Goal: Transaction & Acquisition: Purchase product/service

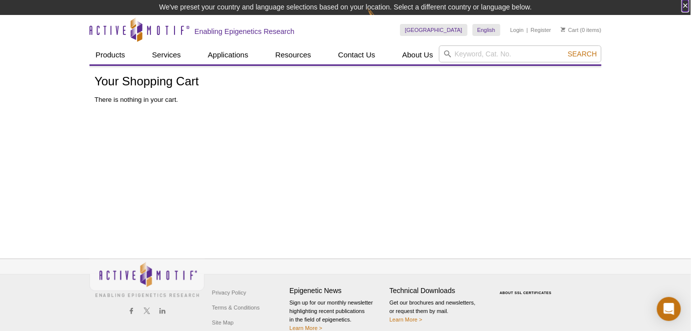
click at [686, 7] on button "×" at bounding box center [685, 5] width 6 height 11
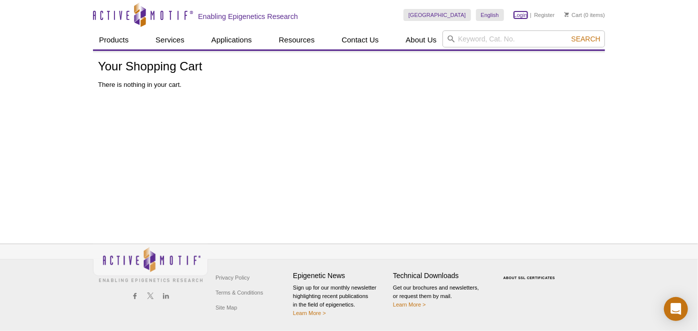
click at [522, 15] on link "Login" at bounding box center [520, 14] width 13 height 7
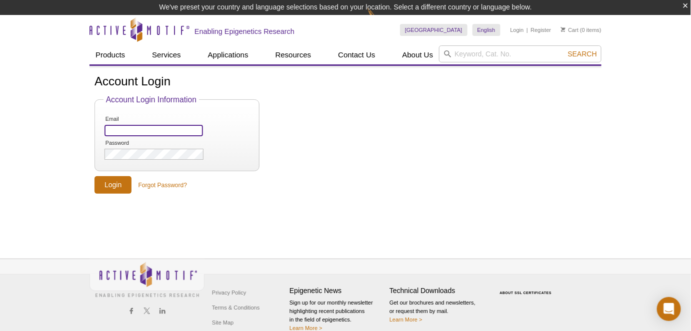
click at [163, 134] on input "Email" at bounding box center [153, 130] width 98 height 11
type input "[PERSON_NAME][EMAIL_ADDRESS][PERSON_NAME][DOMAIN_NAME]"
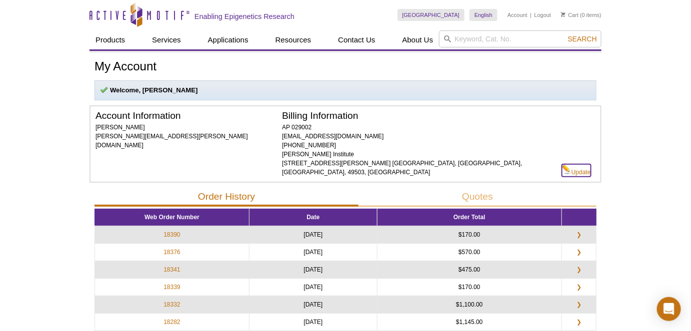
click at [578, 164] on link "Update" at bounding box center [576, 170] width 29 height 12
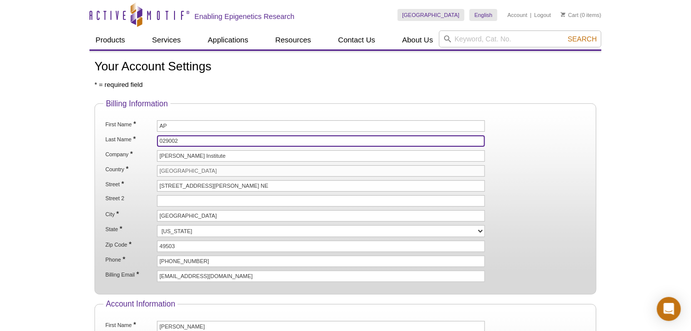
click at [169, 138] on input "029002" at bounding box center [321, 140] width 328 height 11
click at [170, 138] on input "029002" at bounding box center [321, 140] width 328 height 11
paste input "PO-029047"
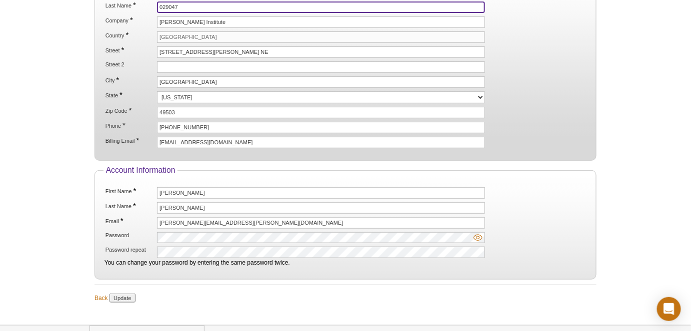
scroll to position [136, 0]
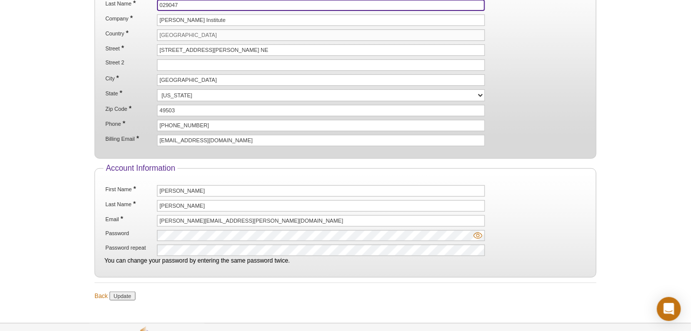
type input "029047"
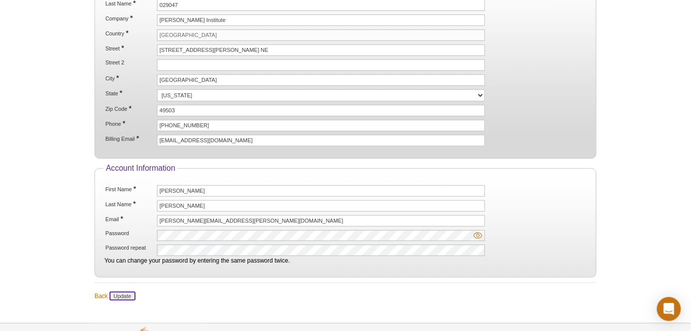
click at [121, 292] on input "Update" at bounding box center [121, 296] width 25 height 9
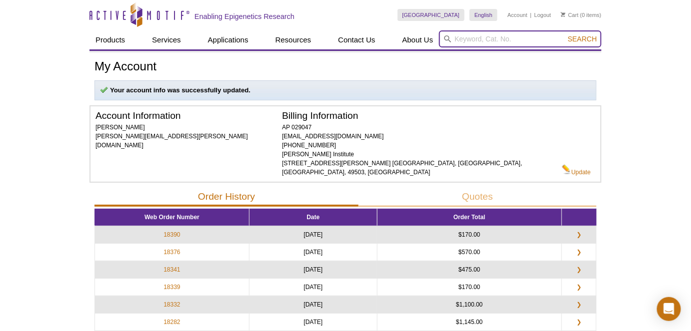
click at [480, 41] on input "search" at bounding box center [520, 38] width 162 height 17
paste input "53168"
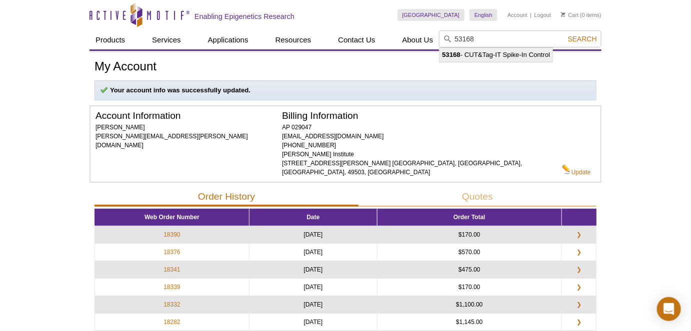
click at [474, 56] on li "53168 - CUT&Tag-IT Spike-In Control" at bounding box center [495, 55] width 113 height 14
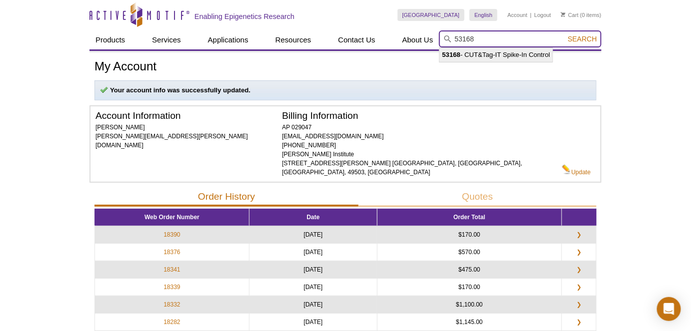
type input "53168 - CUT&Tag-IT Spike-In Control"
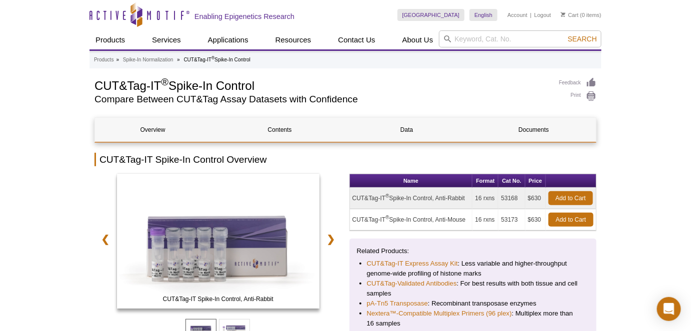
click at [578, 196] on link "Add to Cart" at bounding box center [570, 198] width 44 height 14
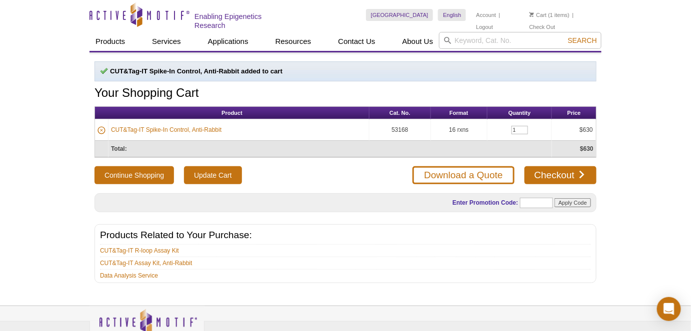
click at [645, 241] on div "Active Motif Logo Enabling Epigenetics Research 1 Search Skip to content Active…" at bounding box center [345, 196] width 691 height 393
click at [562, 175] on link "Checkout" at bounding box center [560, 175] width 72 height 18
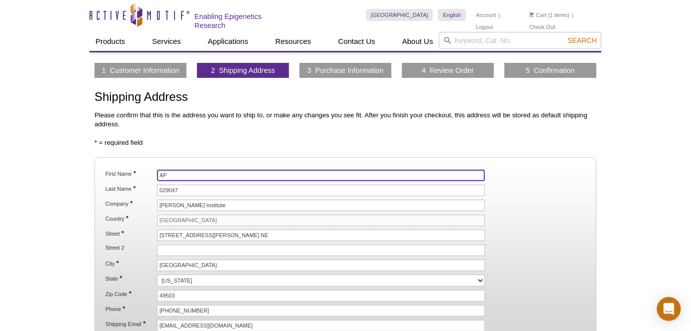
drag, startPoint x: 171, startPoint y: 172, endPoint x: 142, endPoint y: 168, distance: 28.8
click at [142, 168] on fieldset "First Name * AP Last Name * 029047 Company * [PERSON_NAME] Institute Country * …" at bounding box center [345, 250] width 502 height 187
type input "RJones"
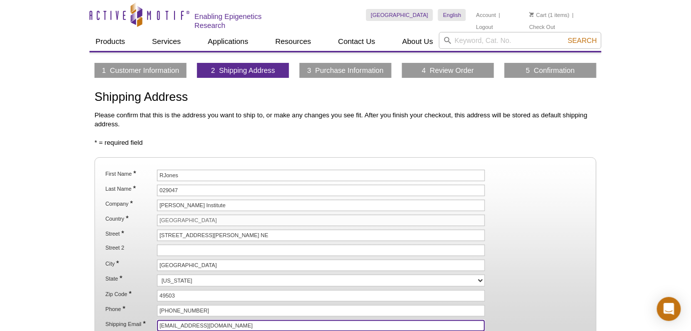
drag, startPoint x: 179, startPoint y: 321, endPoint x: 147, endPoint y: 319, distance: 32.5
click at [146, 321] on li "Shipping Email * invoices@vai.org" at bounding box center [345, 325] width 482 height 11
type input "heather.frazee@vai.org"
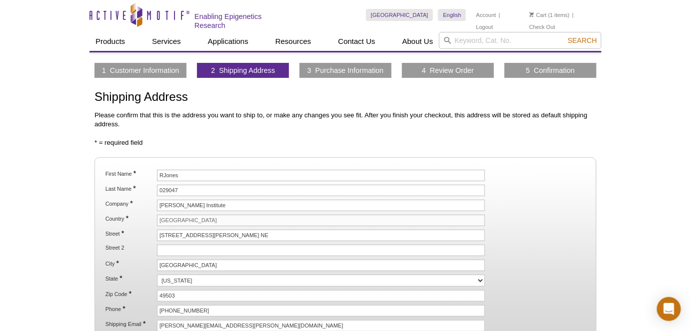
click at [548, 265] on li "City * Grand Rapids" at bounding box center [345, 265] width 482 height 11
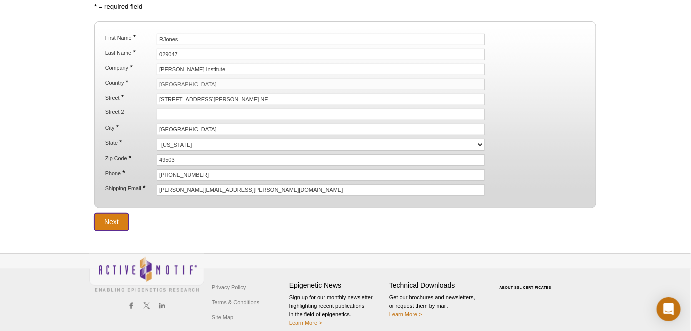
click at [111, 213] on input "Next" at bounding box center [111, 221] width 34 height 17
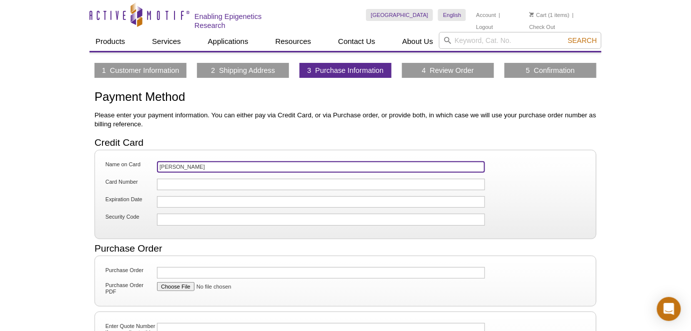
drag, startPoint x: 203, startPoint y: 166, endPoint x: 137, endPoint y: 164, distance: 66.5
click at [135, 164] on li "Name on Card [PERSON_NAME]" at bounding box center [345, 168] width 484 height 16
type input "[PERSON_NAME] AP"
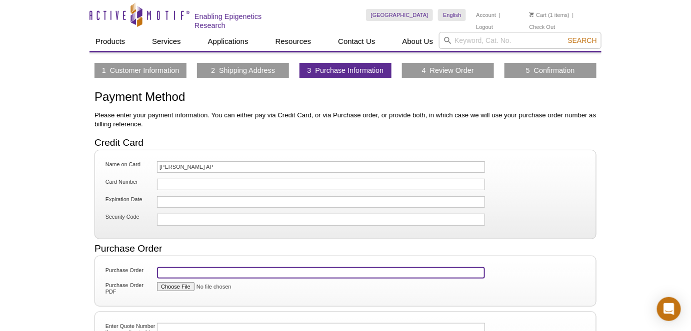
click at [181, 267] on input "Purchase Order" at bounding box center [321, 272] width 328 height 11
paste input "PO-029047"
type input "PO-029047"
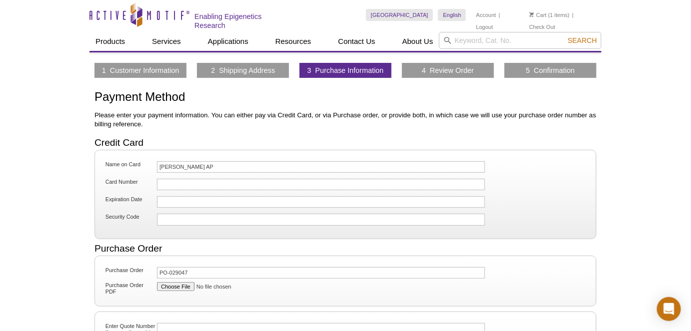
click at [657, 260] on div "Active Motif Logo Enabling Epigenetics Research 1 Search Skip to content Active…" at bounding box center [345, 261] width 691 height 523
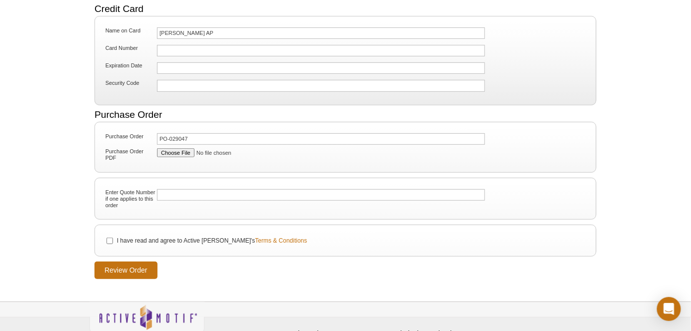
scroll to position [136, 0]
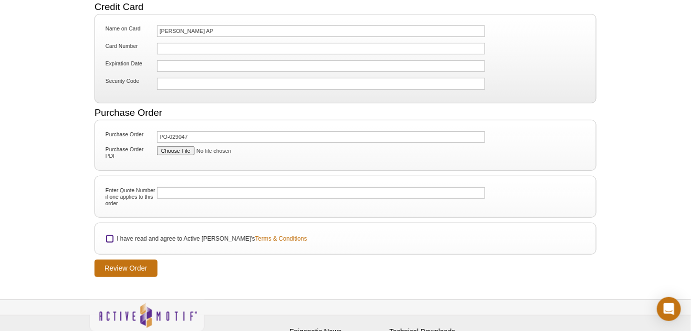
click at [108, 236] on input "I have read and agree to Active Motif's Terms & Conditions" at bounding box center [109, 239] width 6 height 6
checkbox input "true"
click at [151, 261] on input "Review Order" at bounding box center [125, 268] width 63 height 17
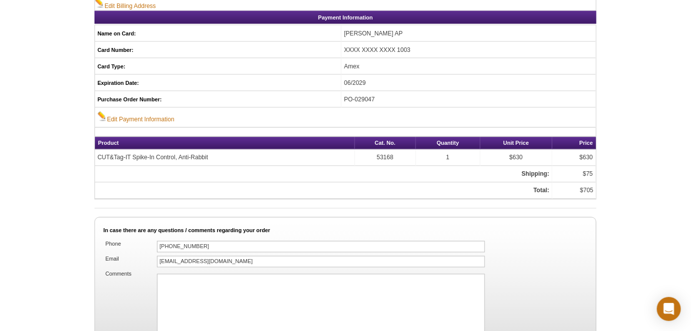
scroll to position [545, 0]
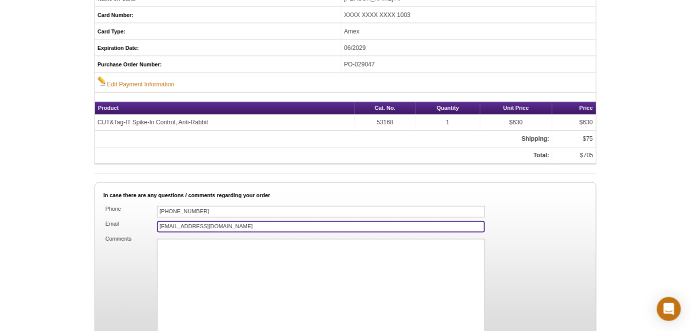
drag, startPoint x: 177, startPoint y: 214, endPoint x: 122, endPoint y: 197, distance: 58.2
click at [124, 220] on li "Email invoices@vai.org" at bounding box center [345, 226] width 484 height 13
type input "heather.frazee@vai.org"
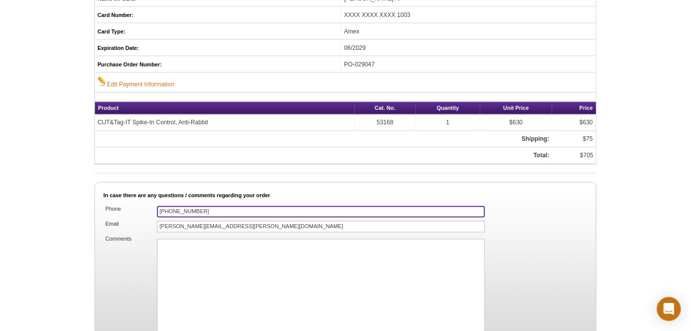
type input "616-234-5384"
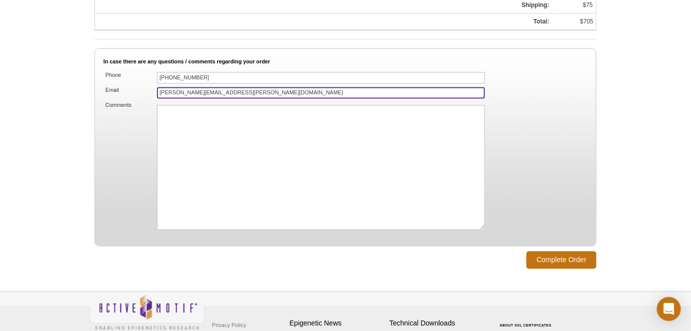
scroll to position [681, 0]
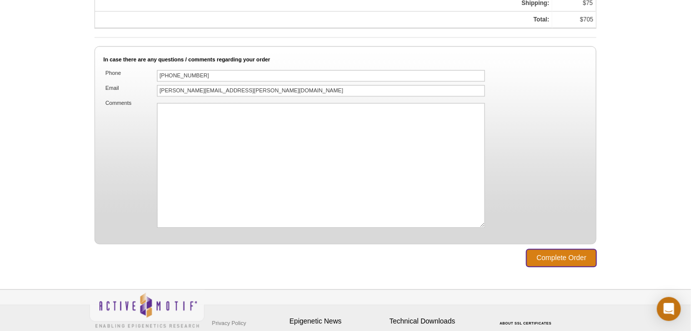
click at [569, 249] on input "Complete Order" at bounding box center [561, 257] width 70 height 17
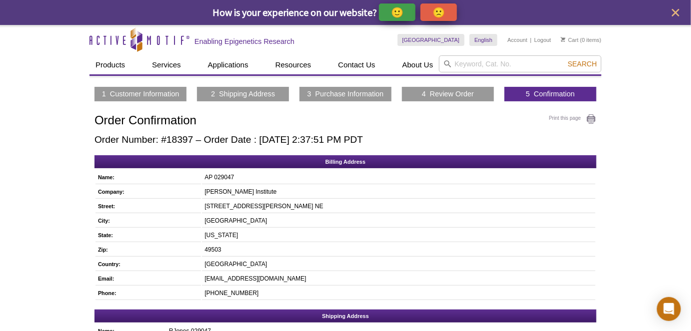
drag, startPoint x: 178, startPoint y: 111, endPoint x: 180, endPoint y: 122, distance: 11.2
click at [178, 112] on div "1 Customer Information 2 Shipping Address 3 Purchase Information 4 Review Order…" at bounding box center [345, 337] width 512 height 501
click at [181, 141] on h2 "Order Number: #18397 – Order Date : October 14, 2025 2:37:51 PM PDT" at bounding box center [345, 139] width 502 height 11
copy h2 "18397"
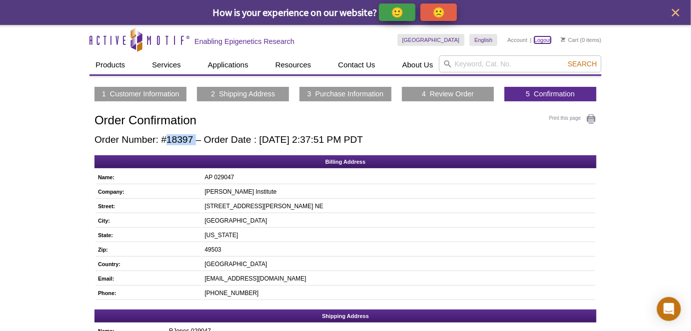
click at [545, 40] on link "Logout" at bounding box center [542, 39] width 17 height 7
